Goal: Entertainment & Leisure: Consume media (video, audio)

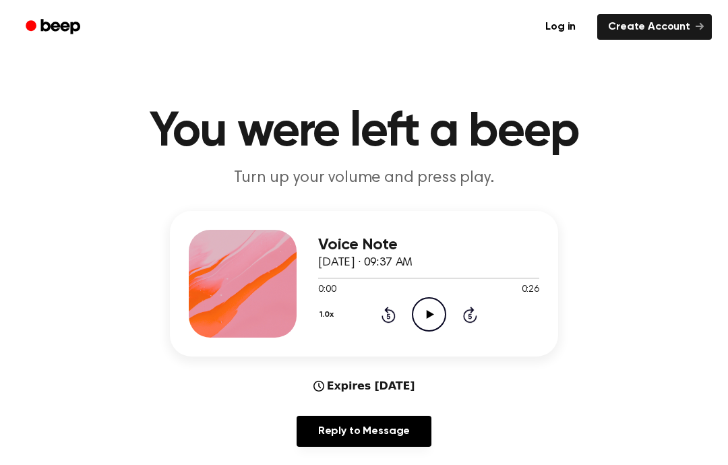
click at [457, 309] on div "1.0x Rewind 5 seconds Play Audio Skip 5 seconds" at bounding box center [428, 314] width 221 height 34
click at [439, 305] on icon "Play Audio" at bounding box center [429, 314] width 34 height 34
click at [431, 322] on icon "Pause Audio" at bounding box center [429, 314] width 34 height 34
click at [435, 305] on icon "Play Audio" at bounding box center [429, 314] width 34 height 34
click at [393, 319] on icon at bounding box center [388, 315] width 14 height 16
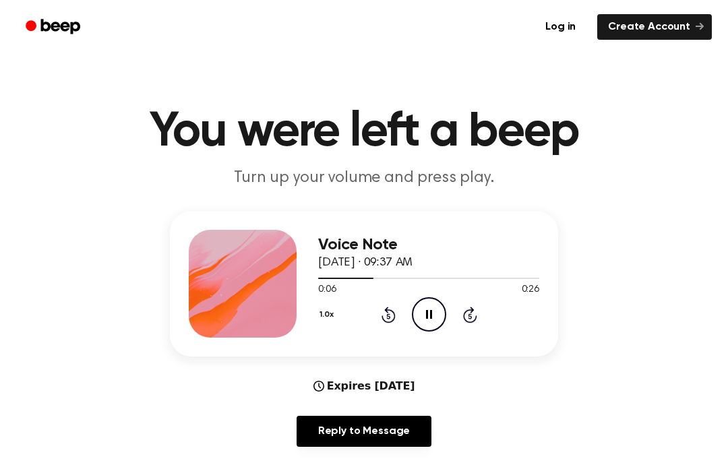
click at [393, 315] on icon at bounding box center [388, 315] width 14 height 16
click at [393, 319] on icon at bounding box center [388, 315] width 14 height 16
click at [395, 319] on div "1.0x Rewind 5 seconds Pause Audio Skip 5 seconds" at bounding box center [428, 314] width 221 height 34
click at [381, 320] on icon "Rewind 5 seconds" at bounding box center [388, 315] width 15 height 18
click at [391, 313] on icon "Rewind 5 seconds" at bounding box center [388, 315] width 15 height 18
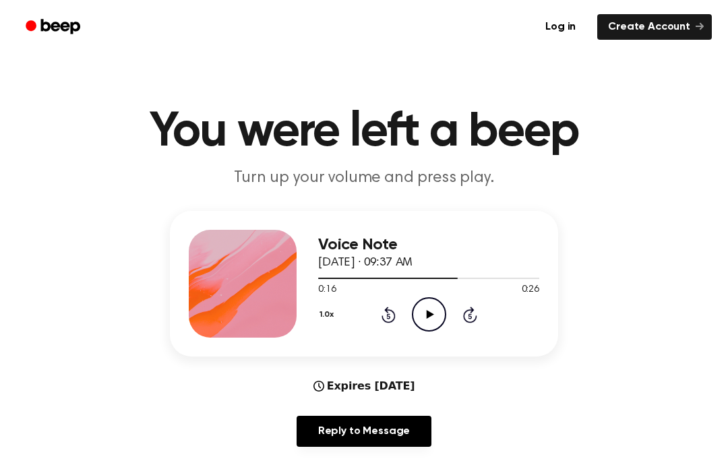
click at [381, 315] on icon "Rewind 5 seconds" at bounding box center [388, 315] width 15 height 18
click at [385, 311] on icon at bounding box center [388, 315] width 14 height 16
click at [385, 327] on div "1.0x Rewind 5 seconds Play Audio Skip 5 seconds" at bounding box center [428, 314] width 221 height 34
click at [391, 326] on div "1.0x Rewind 5 seconds Play Audio Skip 5 seconds" at bounding box center [428, 314] width 221 height 34
click at [391, 321] on icon at bounding box center [388, 315] width 14 height 16
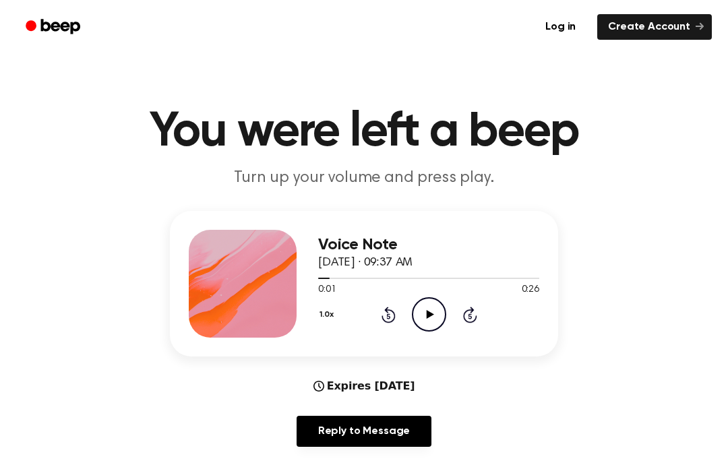
click at [394, 322] on icon "Rewind 5 seconds" at bounding box center [388, 315] width 15 height 18
click at [389, 320] on icon "Rewind 5 seconds" at bounding box center [388, 315] width 15 height 18
click at [430, 315] on icon at bounding box center [429, 314] width 7 height 9
click at [383, 311] on icon "Rewind 5 seconds" at bounding box center [388, 315] width 15 height 18
click at [392, 317] on icon "Rewind 5 seconds" at bounding box center [388, 315] width 15 height 18
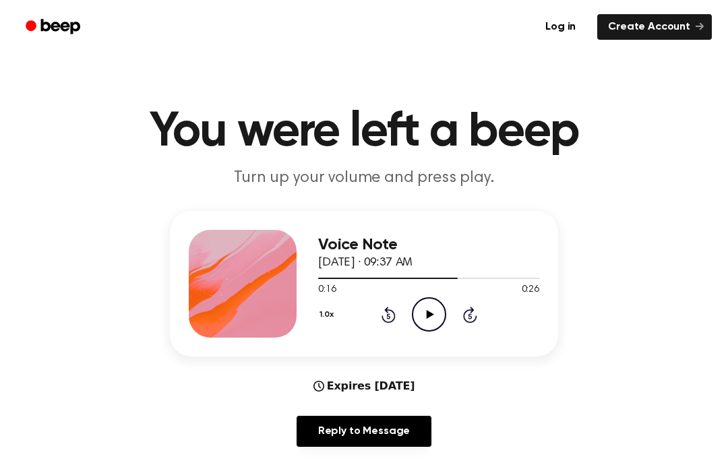
click at [389, 321] on icon at bounding box center [388, 315] width 14 height 16
click at [393, 321] on icon at bounding box center [388, 315] width 14 height 16
click at [396, 323] on div "1.0x Rewind 5 seconds Play Audio Skip 5 seconds" at bounding box center [428, 314] width 221 height 34
click at [397, 325] on div "1.0x Rewind 5 seconds Play Audio Skip 5 seconds" at bounding box center [428, 314] width 221 height 34
click at [394, 323] on div "1.0x Rewind 5 seconds Play Audio Skip 5 seconds" at bounding box center [428, 314] width 221 height 34
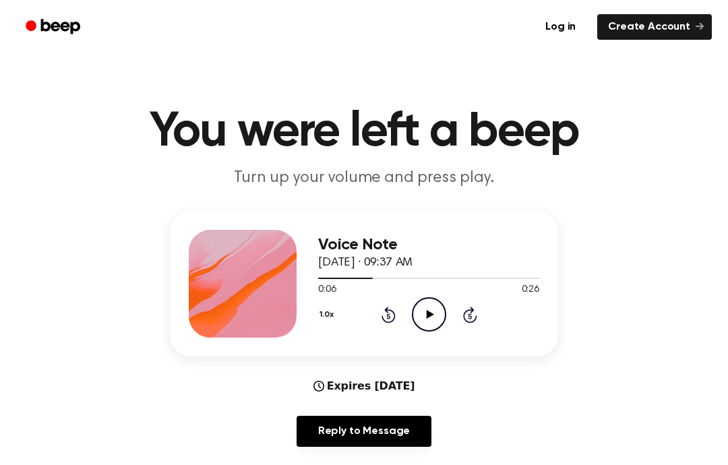
click at [394, 319] on icon at bounding box center [388, 315] width 14 height 16
click at [401, 321] on div "1.0x Rewind 5 seconds Play Audio Skip 5 seconds" at bounding box center [428, 314] width 221 height 34
click at [386, 325] on div "1.0x Rewind 5 seconds Play Audio Skip 5 seconds" at bounding box center [428, 314] width 221 height 34
click at [399, 312] on div "1.0x Rewind 5 seconds Play Audio Skip 5 seconds" at bounding box center [428, 314] width 221 height 34
click at [405, 310] on div "1.0x Rewind 5 seconds Play Audio Skip 5 seconds" at bounding box center [428, 314] width 221 height 34
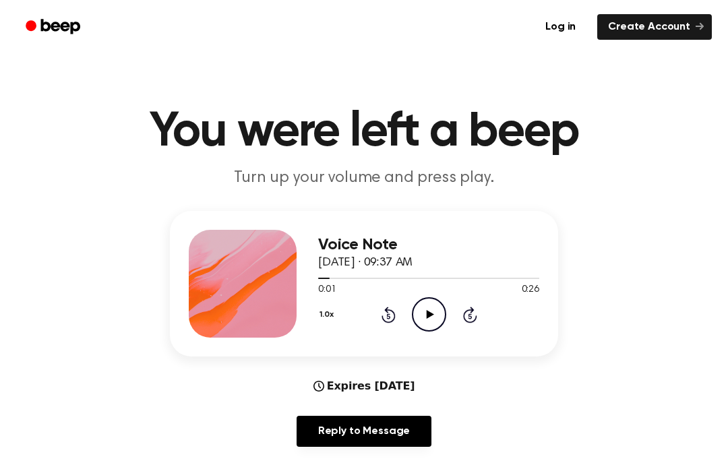
click at [405, 311] on div "1.0x Rewind 5 seconds Play Audio Skip 5 seconds" at bounding box center [428, 314] width 221 height 34
click at [395, 317] on icon at bounding box center [388, 315] width 14 height 16
click at [425, 315] on icon "Play Audio" at bounding box center [429, 314] width 34 height 34
